Goal: Transaction & Acquisition: Purchase product/service

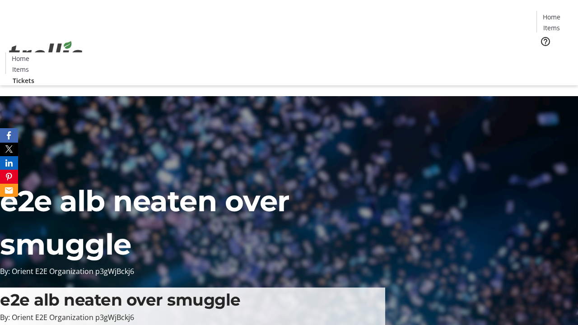
click at [543, 52] on span "Tickets" at bounding box center [554, 56] width 22 height 9
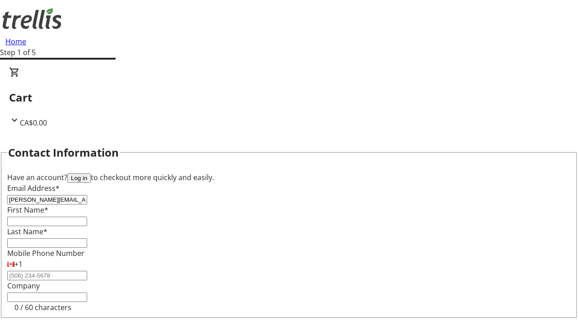
type input "[PERSON_NAME][EMAIL_ADDRESS][DOMAIN_NAME]"
type input "[PERSON_NAME]"
type input "Jast"
